Goal: Information Seeking & Learning: Learn about a topic

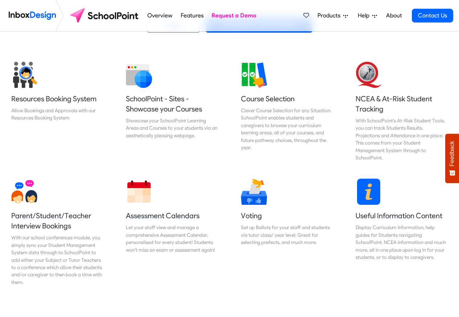
scroll to position [261, 0]
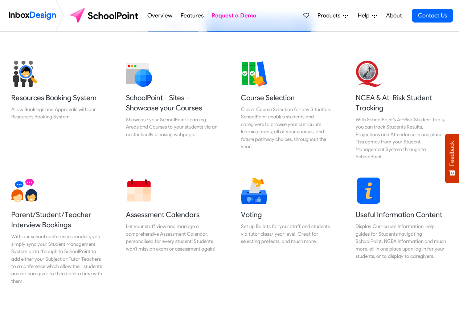
click at [191, 17] on link "Features" at bounding box center [192, 15] width 27 height 15
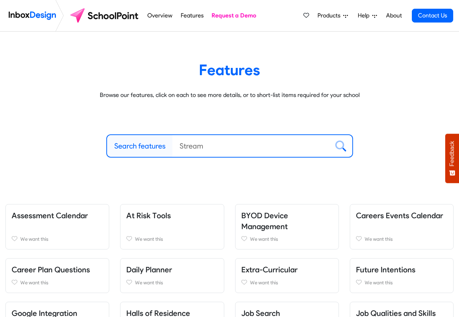
click at [188, 18] on link "Features" at bounding box center [192, 15] width 27 height 15
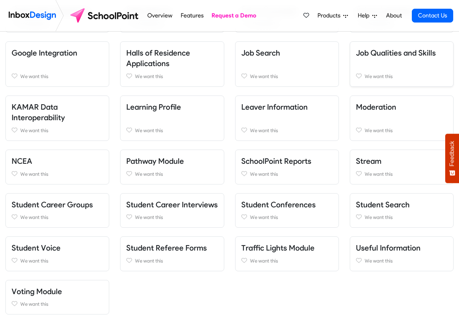
scroll to position [261, 0]
